Goal: Task Accomplishment & Management: Complete application form

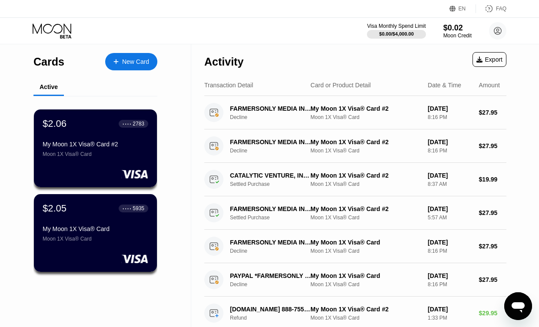
click at [122, 56] on div "New Card" at bounding box center [131, 61] width 52 height 17
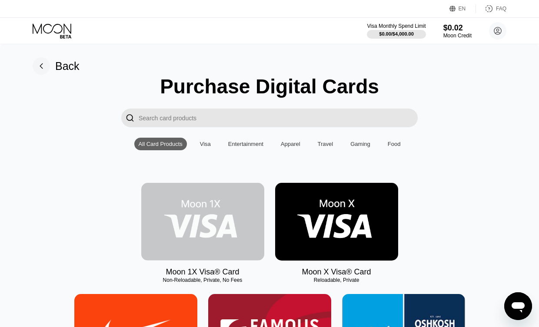
click at [203, 210] on img at bounding box center [202, 222] width 123 height 78
